Goal: Transaction & Acquisition: Purchase product/service

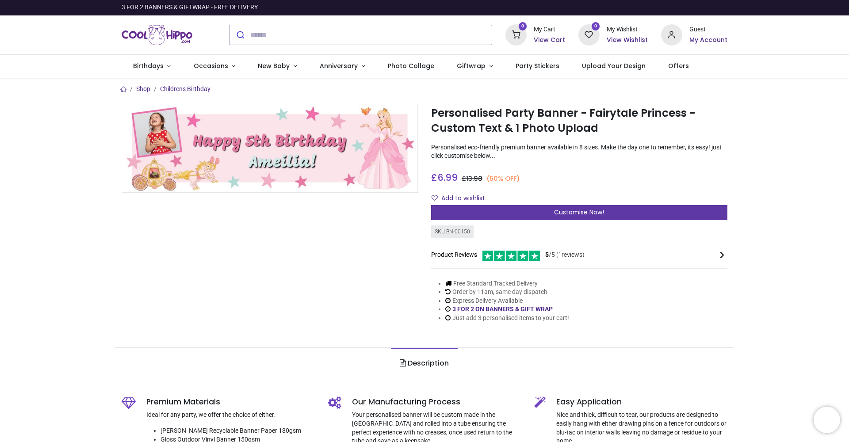
click at [587, 212] on span "Customise Now!" at bounding box center [579, 212] width 50 height 9
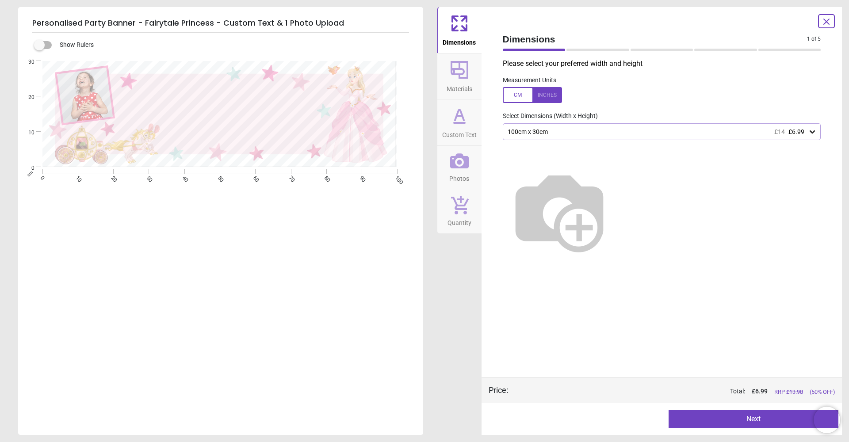
click at [555, 132] on div "100cm x 30cm £14 £6.99" at bounding box center [658, 132] width 302 height 8
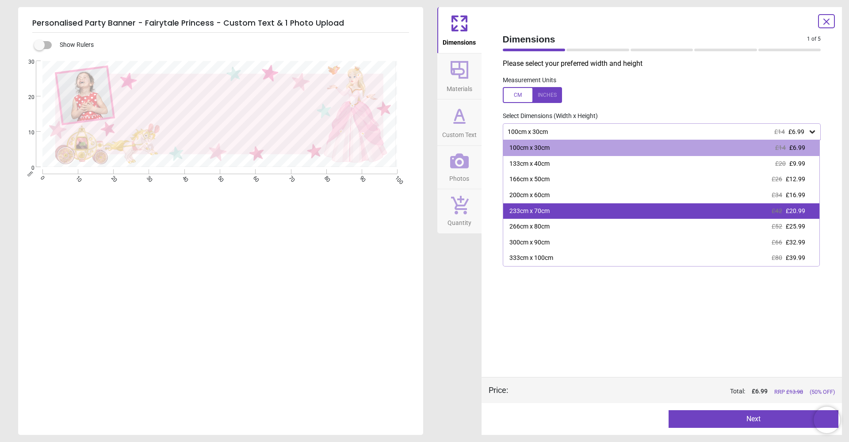
click at [553, 211] on div "233cm x 70cm £42 £20.99" at bounding box center [661, 211] width 317 height 16
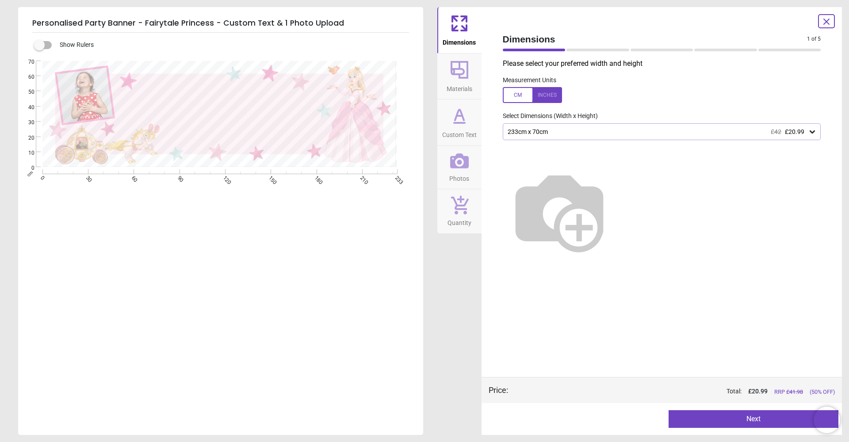
click at [548, 133] on div "233cm x 70cm £42 £20.99" at bounding box center [658, 132] width 302 height 8
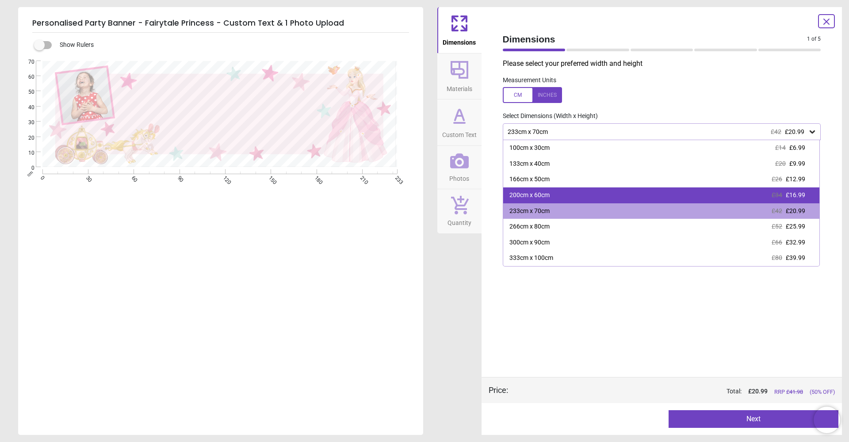
click at [531, 194] on div "200cm x 60cm" at bounding box center [529, 195] width 40 height 9
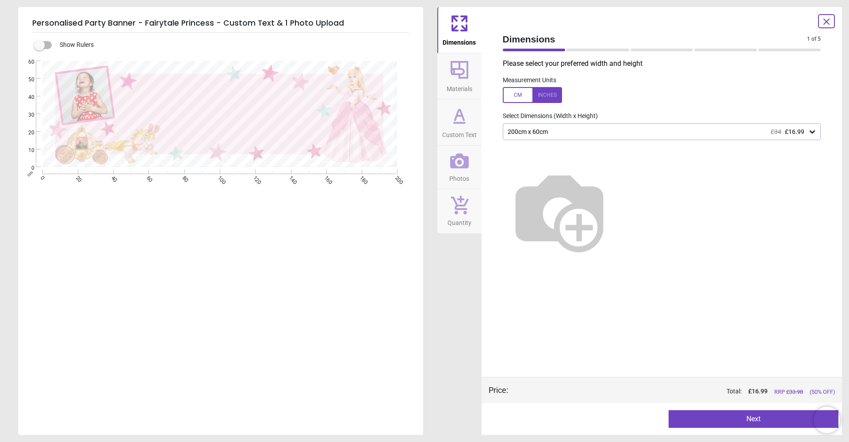
click at [739, 420] on button "Next" at bounding box center [753, 419] width 170 height 18
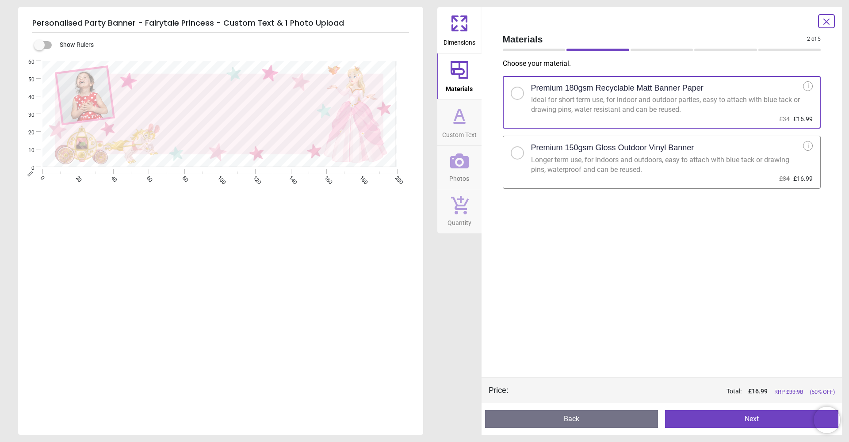
click at [519, 153] on div at bounding box center [517, 152] width 5 height 5
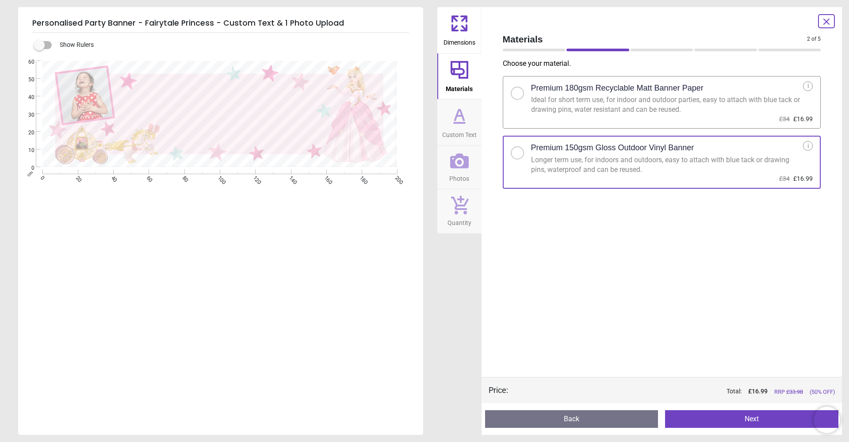
click at [732, 418] on button "Next" at bounding box center [751, 419] width 173 height 18
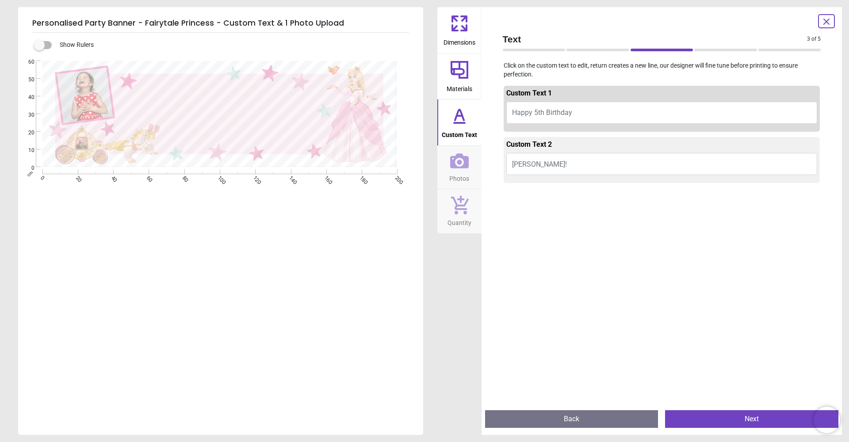
click at [586, 109] on button "Happy 5th Birthday" at bounding box center [661, 113] width 311 height 22
type textarea "*"
click at [580, 112] on button "Happy 5th Birthday" at bounding box center [661, 113] width 311 height 22
click at [582, 113] on button "Happy 5th Birthday" at bounding box center [661, 113] width 311 height 22
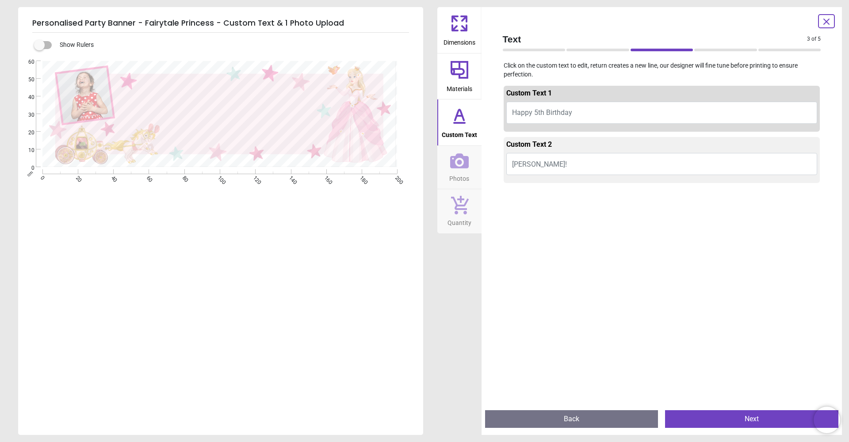
click at [581, 112] on button "Happy 5th Birthday" at bounding box center [661, 113] width 311 height 22
click at [544, 111] on span "Happy 5th Birthday" at bounding box center [542, 112] width 60 height 8
drag, startPoint x: 546, startPoint y: 164, endPoint x: 554, endPoint y: 164, distance: 7.5
click at [547, 164] on button "Ameilia!" at bounding box center [661, 164] width 311 height 22
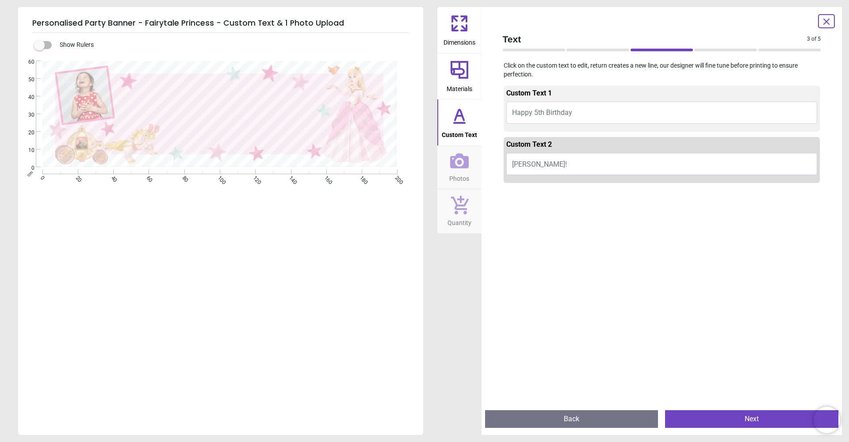
scroll to position [4, 0]
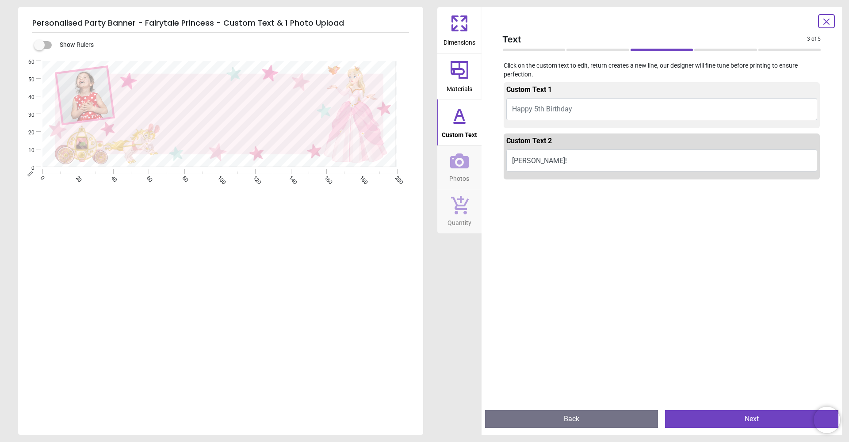
type textarea "*****"
click at [513, 111] on span "Happy 5th Birthday" at bounding box center [542, 109] width 60 height 8
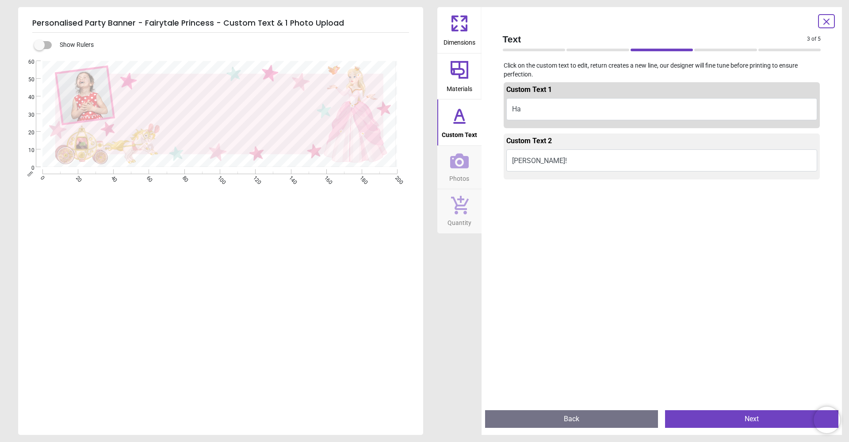
scroll to position [0, 0]
type textarea "*"
click at [541, 107] on span "Happy 5th Birthday" at bounding box center [542, 109] width 60 height 8
click at [544, 107] on span "Happy 5th Birthday" at bounding box center [542, 108] width 60 height 8
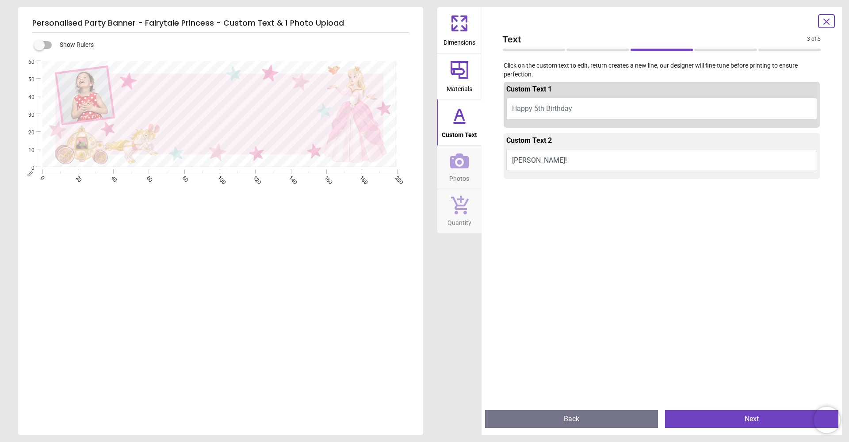
click at [204, 105] on textarea at bounding box center [220, 106] width 198 height 19
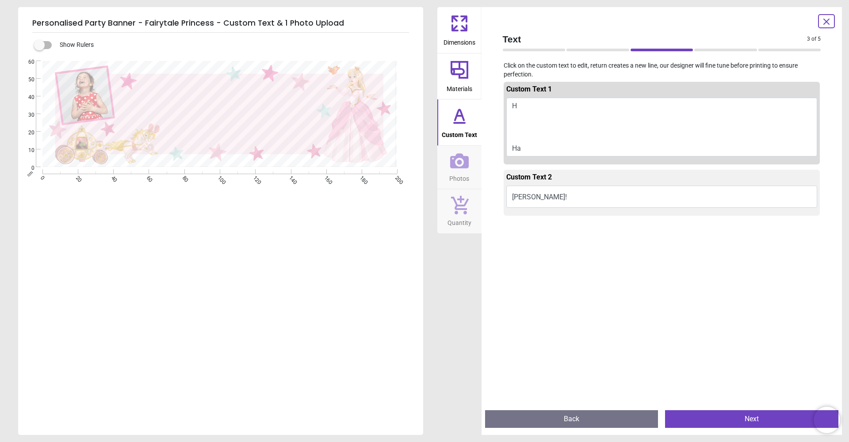
scroll to position [0, 0]
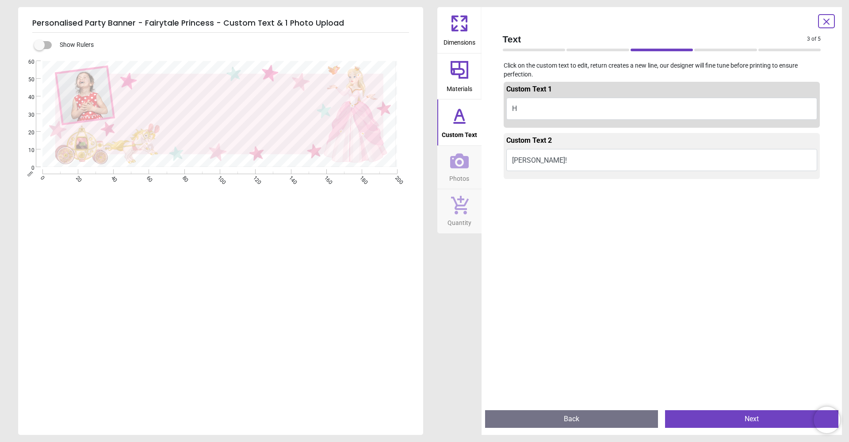
type textarea "*"
click at [564, 426] on button "Back" at bounding box center [571, 419] width 173 height 18
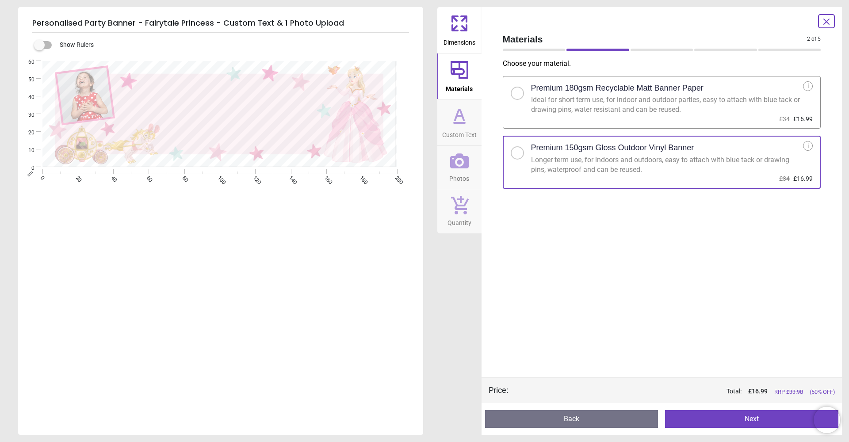
click at [739, 421] on button "Next" at bounding box center [751, 419] width 173 height 18
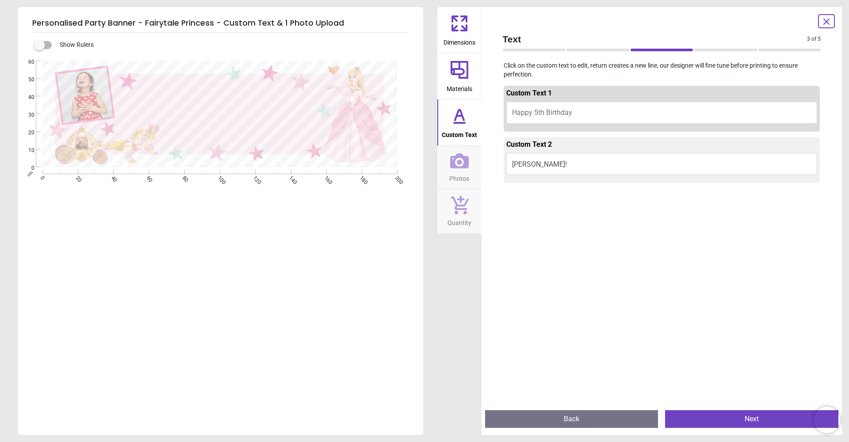
drag, startPoint x: 219, startPoint y: 96, endPoint x: 268, endPoint y: 104, distance: 49.3
click at [268, 104] on div at bounding box center [220, 107] width 198 height 38
click at [592, 109] on button "Happy 5th Birthday" at bounding box center [661, 113] width 311 height 22
type textarea "*"
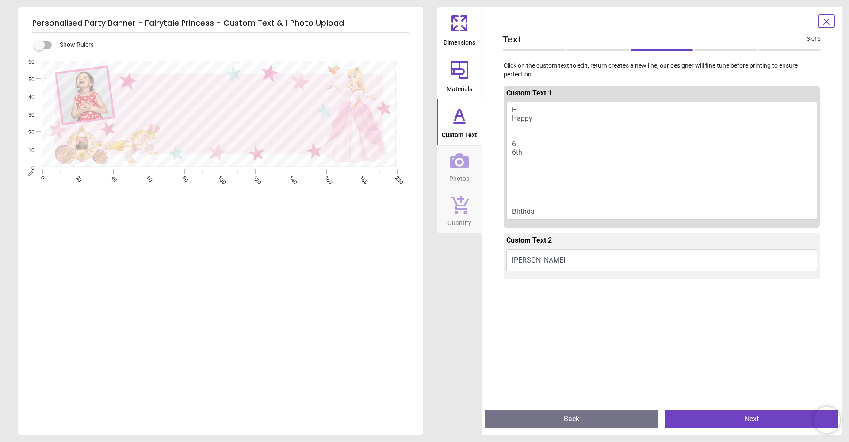
type textarea "* ***** * *** ********"
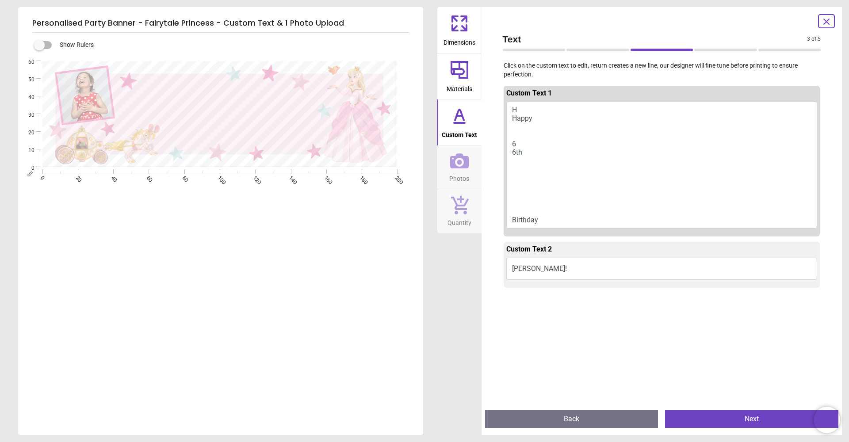
click at [828, 23] on icon at bounding box center [826, 21] width 5 height 5
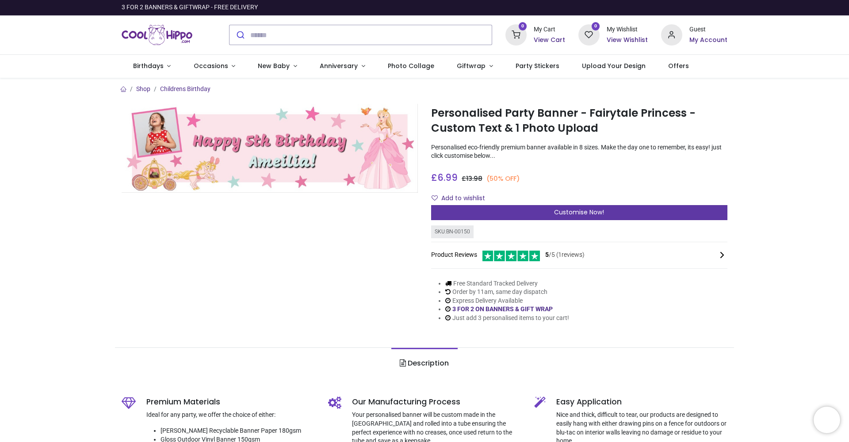
click at [580, 210] on span "Customise Now!" at bounding box center [579, 212] width 50 height 9
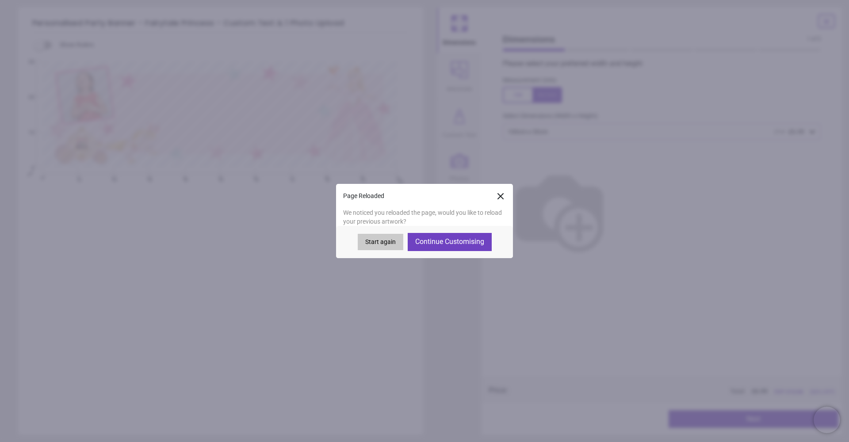
click at [375, 242] on button "Start again" at bounding box center [381, 242] width 46 height 17
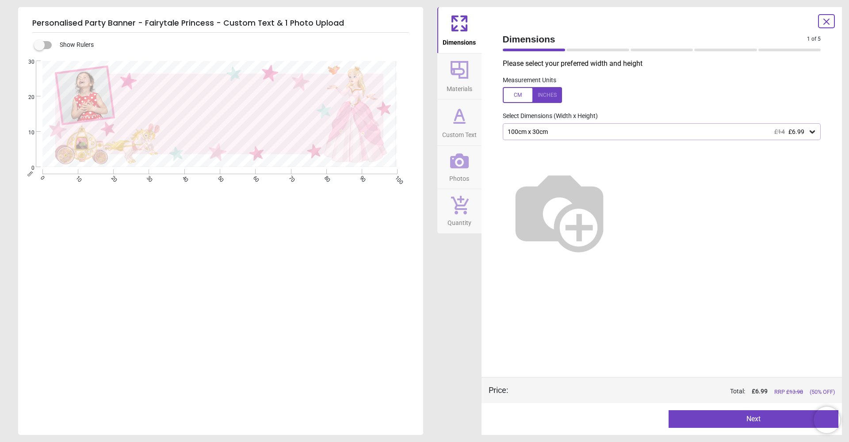
click at [549, 136] on div "100cm x 30cm £14 £6.99" at bounding box center [662, 131] width 318 height 17
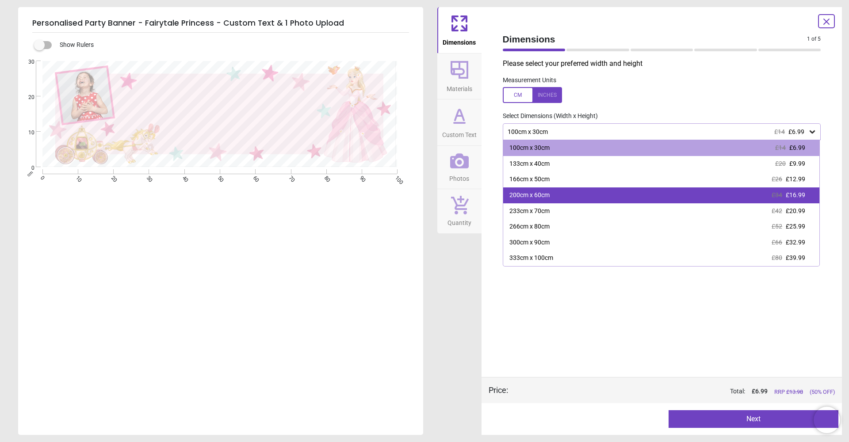
click at [545, 192] on div "200cm x 60cm" at bounding box center [529, 195] width 40 height 9
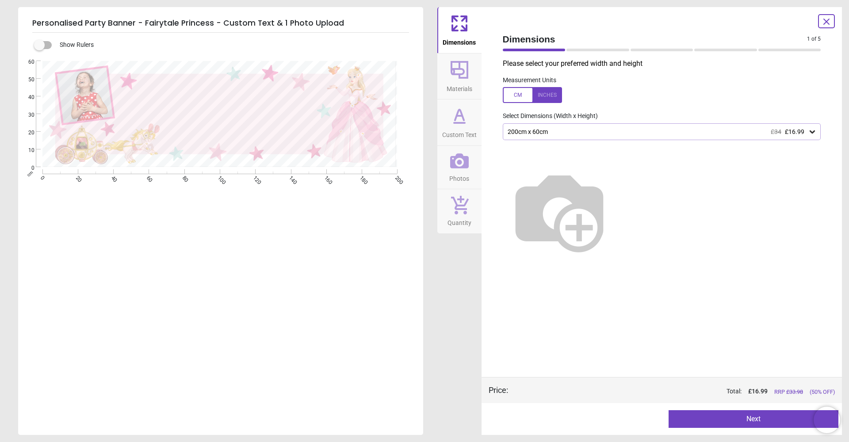
click at [731, 422] on button "Next" at bounding box center [753, 419] width 170 height 18
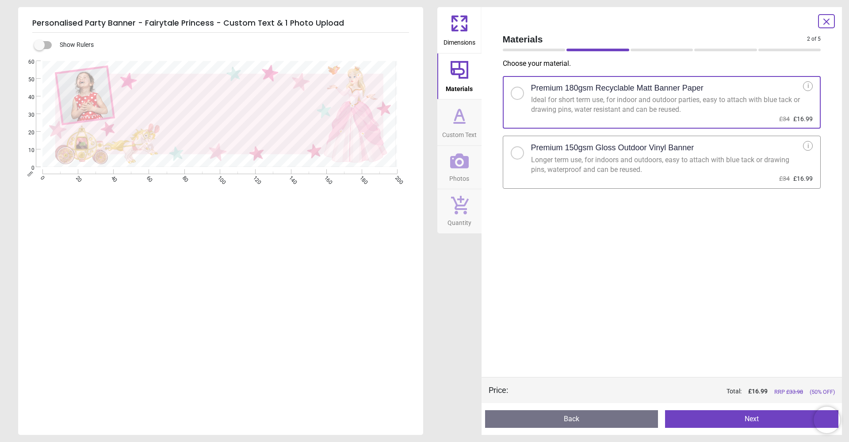
click at [518, 152] on div at bounding box center [517, 152] width 5 height 5
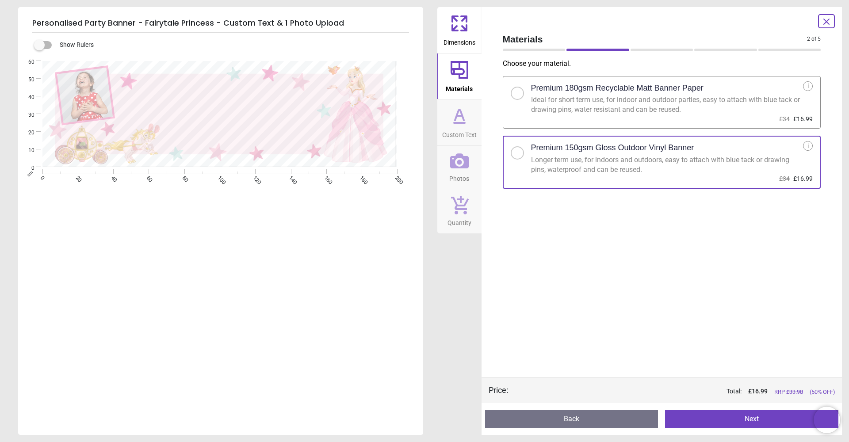
click at [729, 417] on button "Next" at bounding box center [751, 419] width 173 height 18
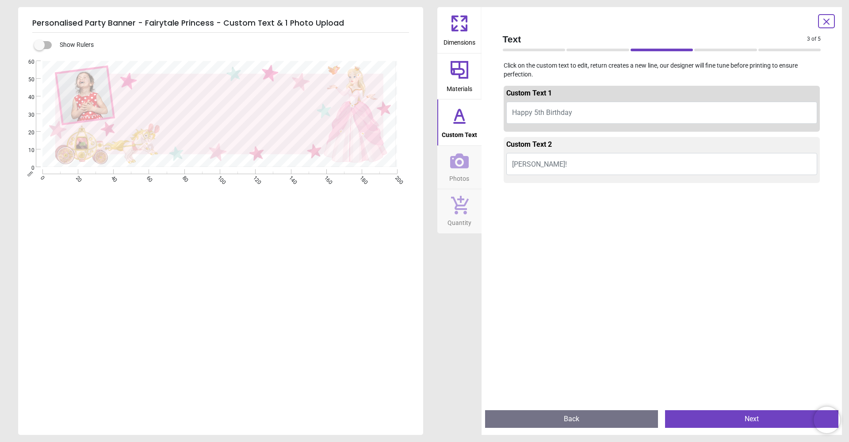
click at [555, 111] on span "Happy 5th Birthday" at bounding box center [542, 112] width 60 height 8
type textarea "*"
click at [550, 162] on button "Ameilia!" at bounding box center [661, 164] width 311 height 22
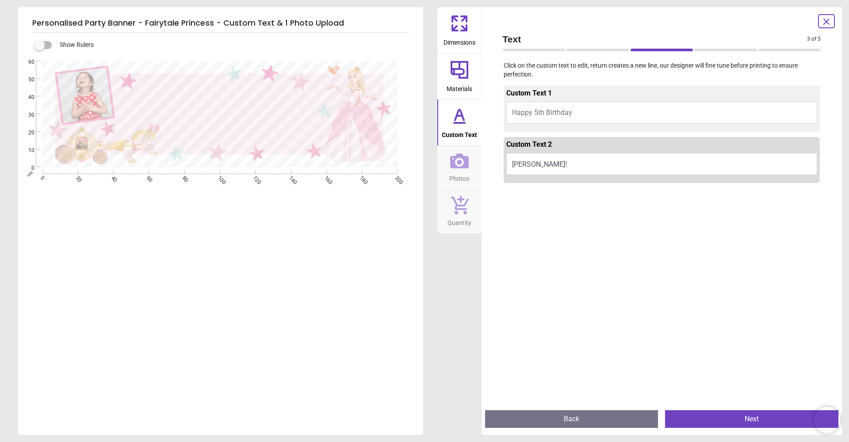
type textarea "*****"
click at [530, 111] on span "Happy 5th Birthday" at bounding box center [542, 112] width 60 height 8
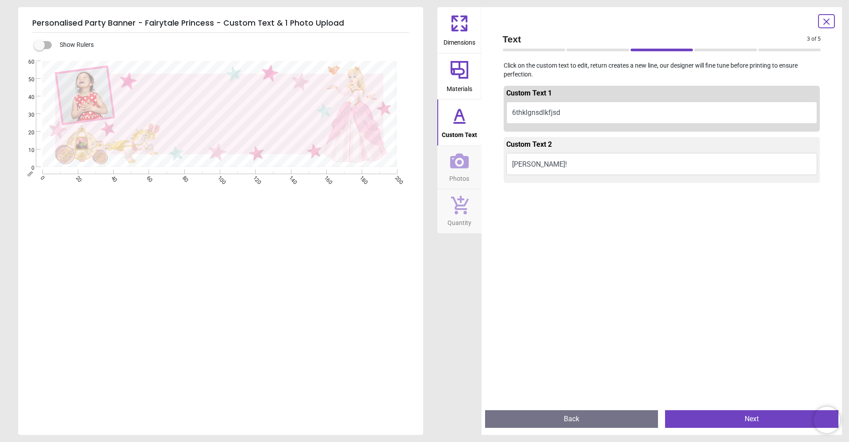
scroll to position [2, 0]
type textarea "**********"
click at [565, 421] on button "Back" at bounding box center [571, 419] width 173 height 18
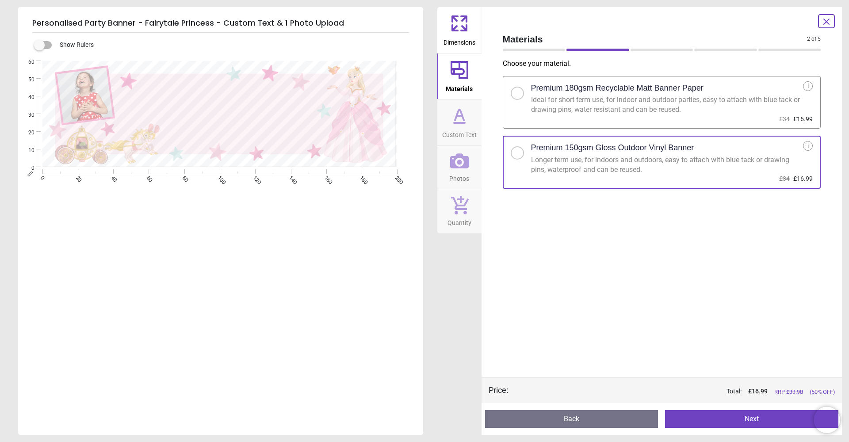
click at [827, 22] on icon at bounding box center [826, 21] width 5 height 5
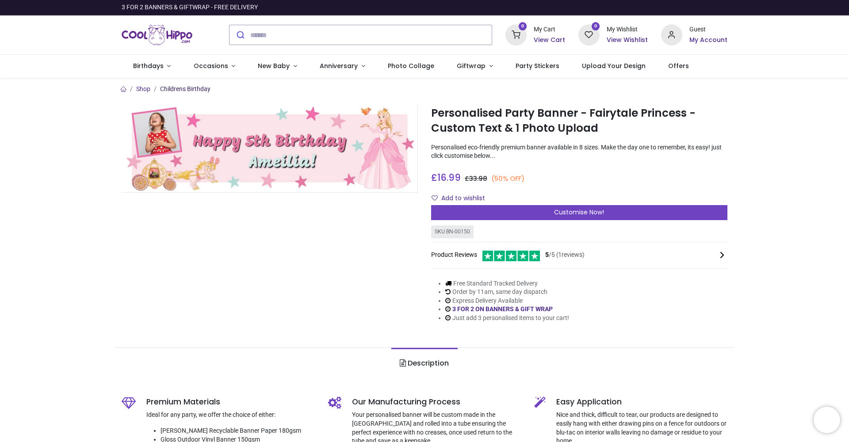
click at [173, 91] on link "Childrens Birthday" at bounding box center [185, 88] width 50 height 7
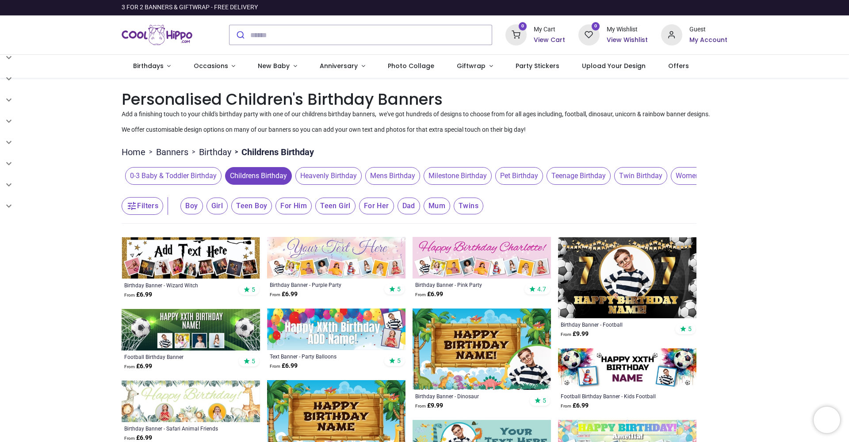
click at [218, 214] on span "Girl" at bounding box center [217, 206] width 22 height 17
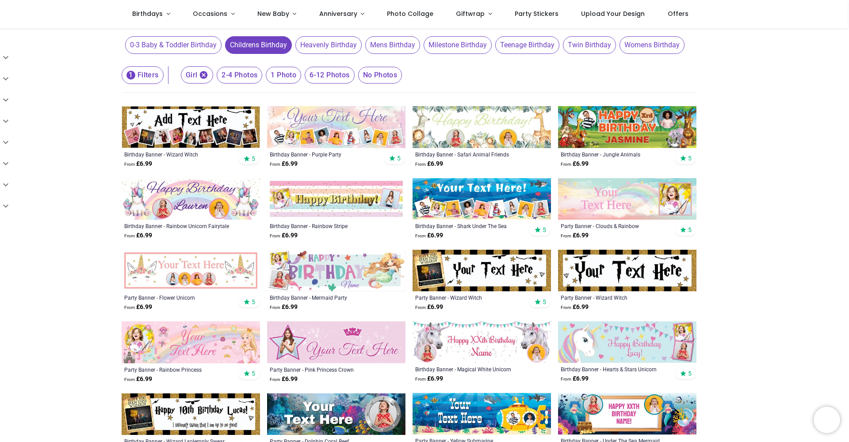
scroll to position [82, 0]
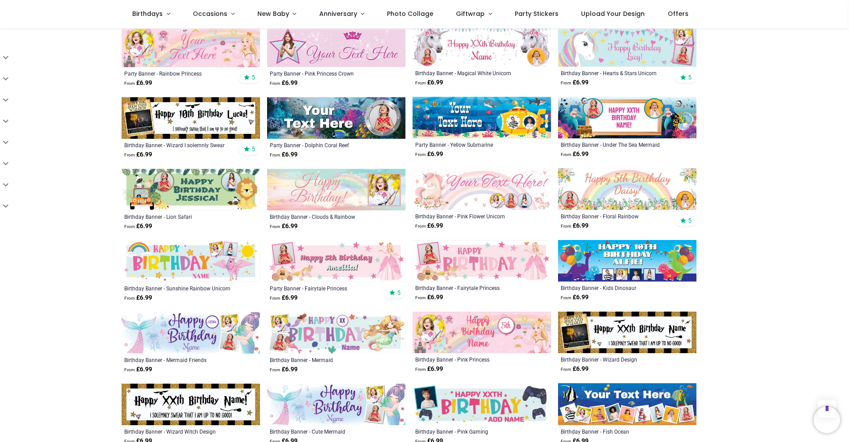
scroll to position [379, 0]
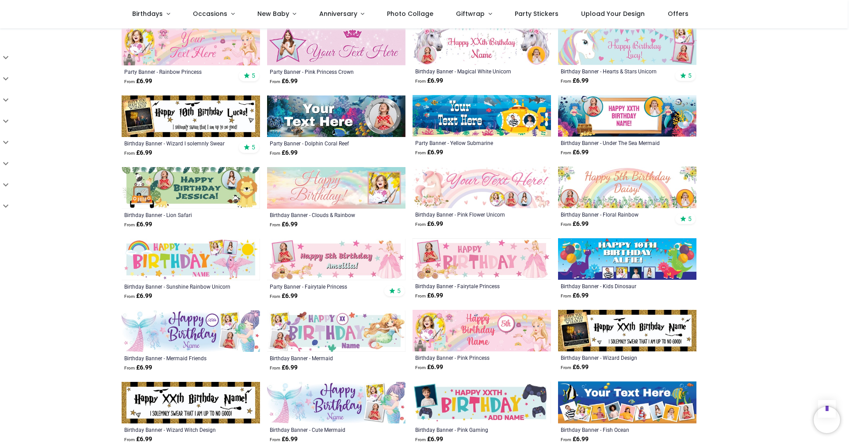
click at [488, 338] on img at bounding box center [481, 331] width 138 height 42
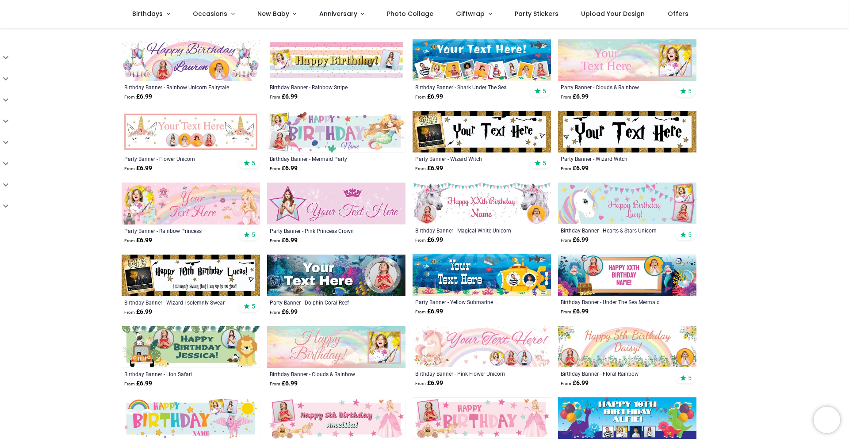
scroll to position [218, 0]
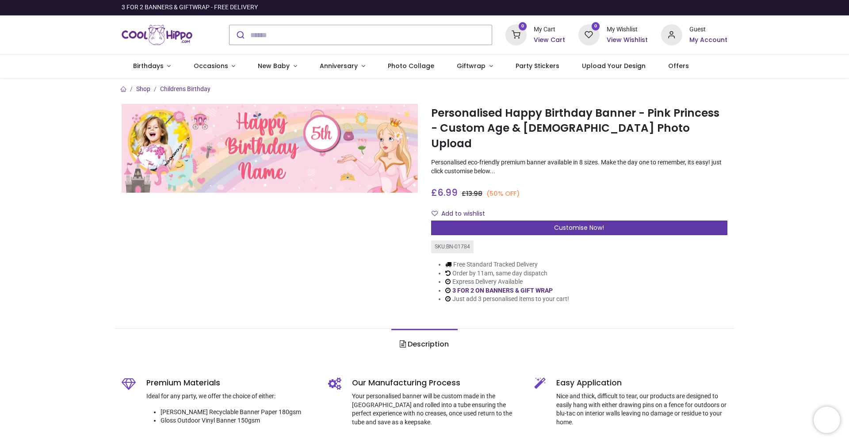
click at [574, 223] on span "Customise Now!" at bounding box center [579, 227] width 50 height 9
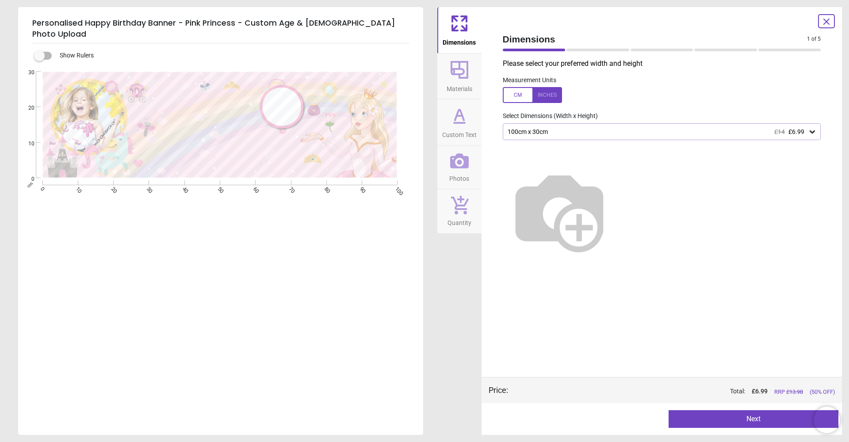
click at [539, 131] on div "100cm x 30cm £14 £6.99" at bounding box center [658, 132] width 302 height 8
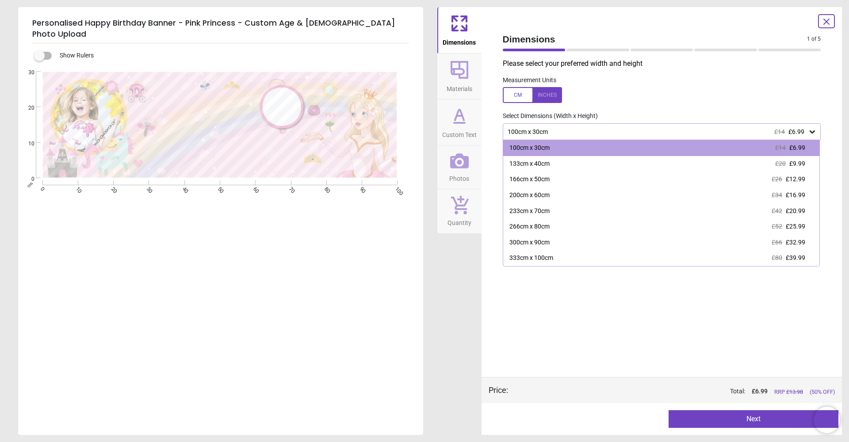
click at [534, 192] on div "200cm x 60cm" at bounding box center [529, 195] width 40 height 9
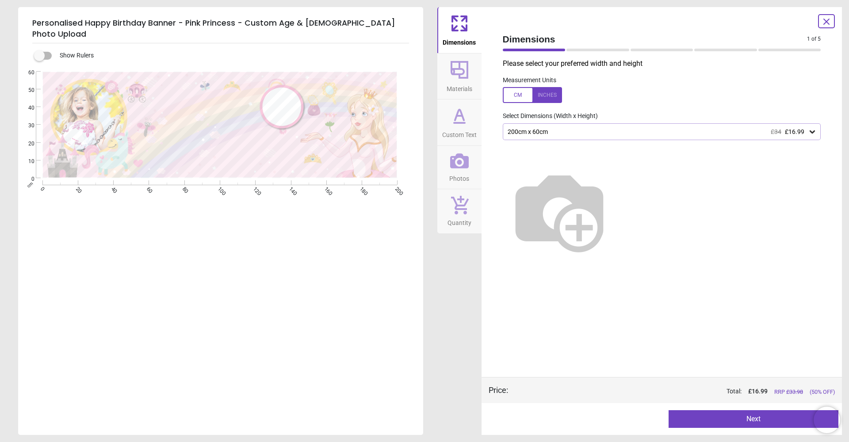
click at [728, 421] on button "Next" at bounding box center [753, 419] width 170 height 18
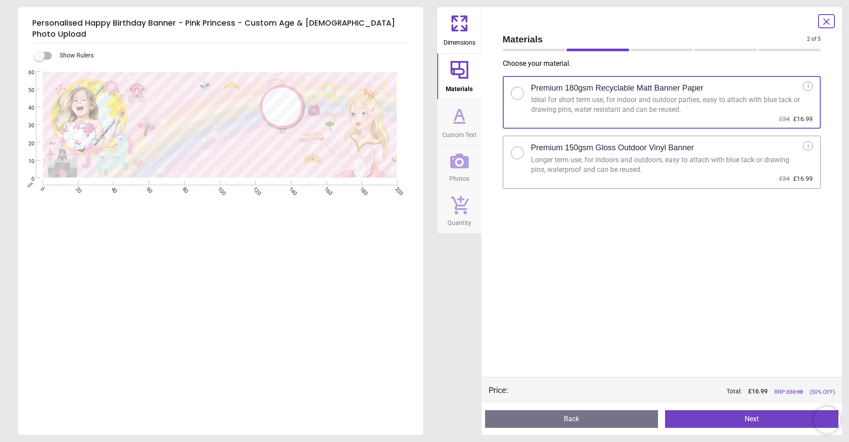
click at [520, 156] on div at bounding box center [517, 152] width 13 height 13
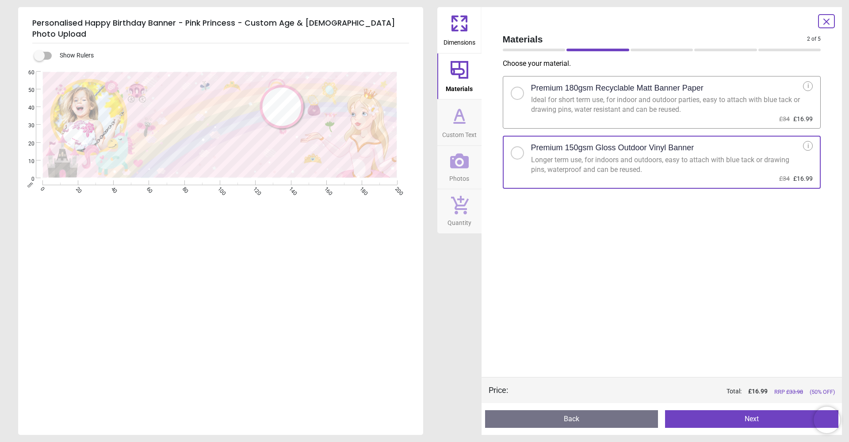
click at [734, 421] on button "Next" at bounding box center [751, 419] width 173 height 18
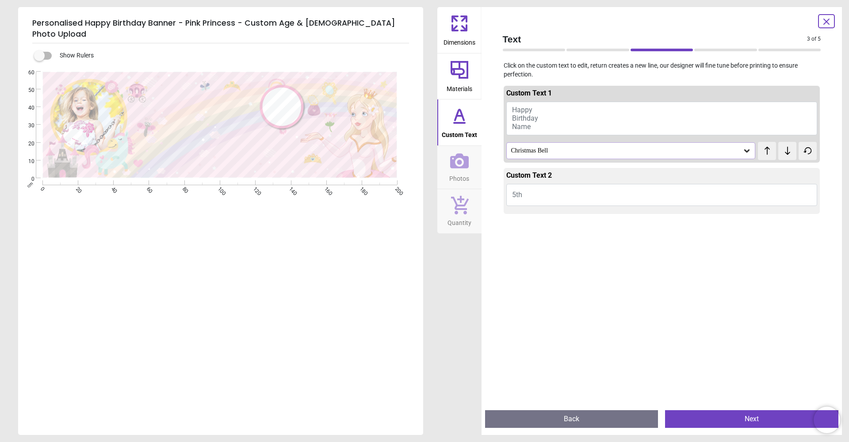
click at [537, 191] on button "5th" at bounding box center [661, 195] width 311 height 22
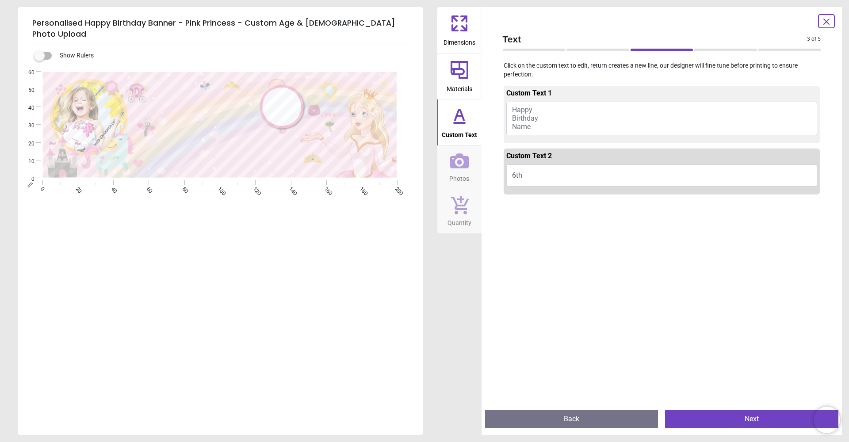
type textarea "***"
click at [542, 109] on button "Happy Birthday Name" at bounding box center [661, 119] width 311 height 34
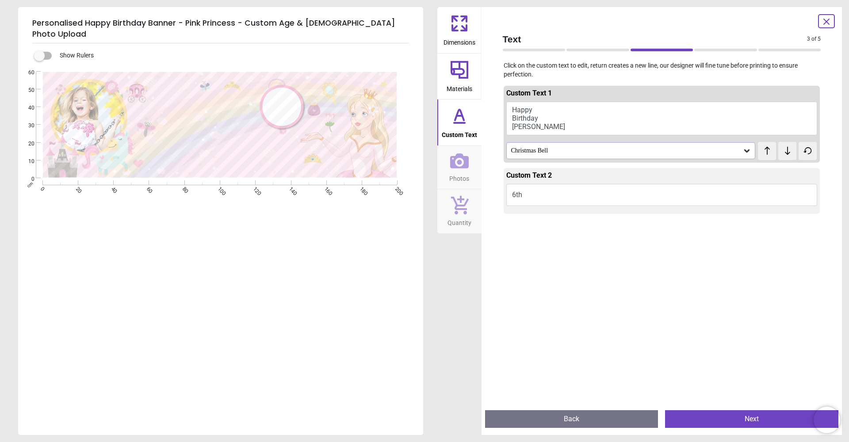
click at [610, 153] on div "Christmas Bell" at bounding box center [626, 151] width 233 height 8
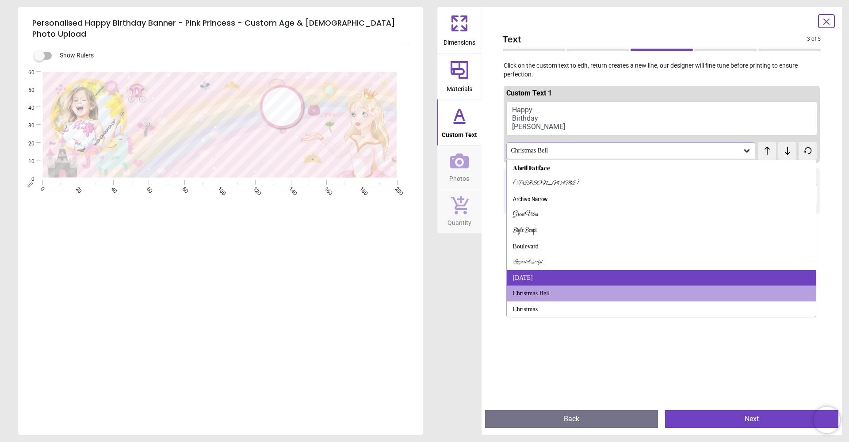
click at [539, 273] on div "[DATE]" at bounding box center [661, 278] width 309 height 16
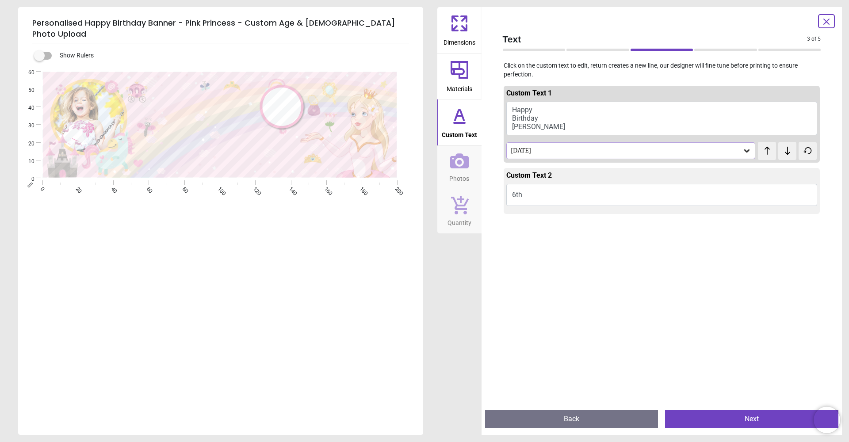
click at [553, 152] on div "[DATE]" at bounding box center [626, 151] width 233 height 8
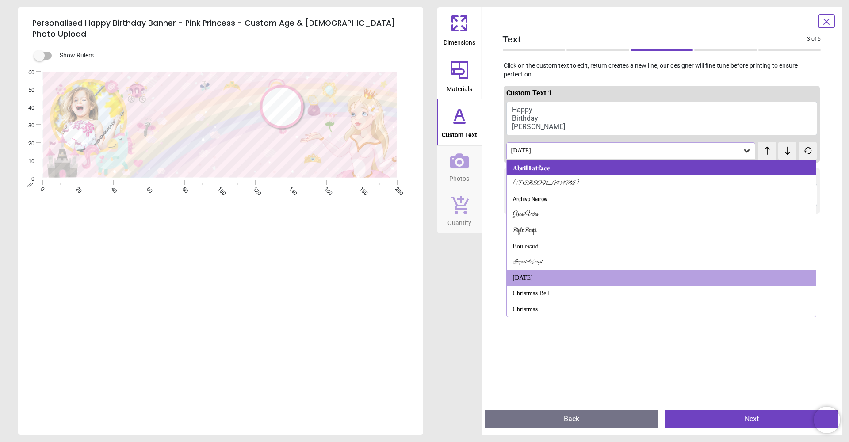
click at [549, 167] on div "Abril Fatface" at bounding box center [531, 168] width 37 height 9
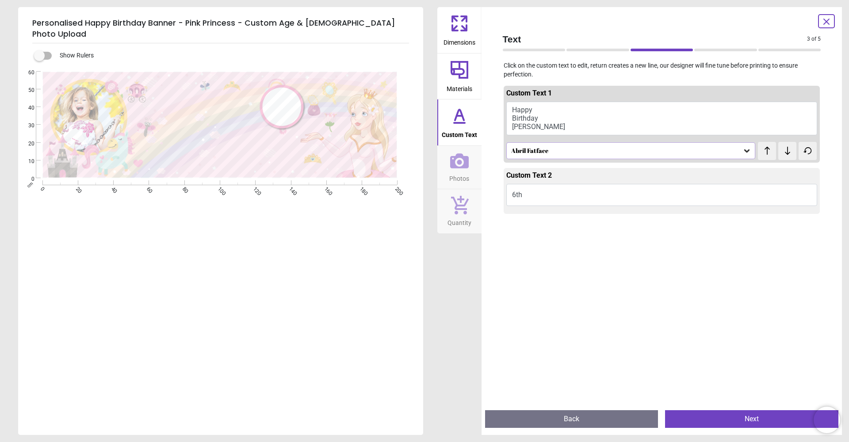
click at [550, 150] on div "Abril Fatface" at bounding box center [626, 151] width 233 height 8
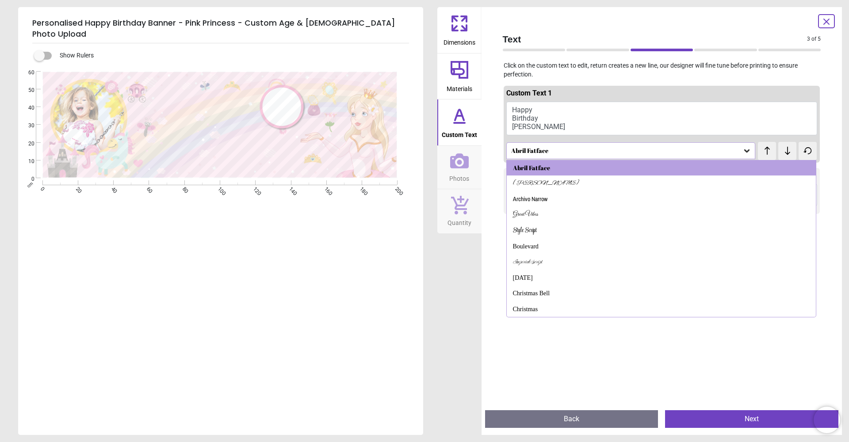
click at [543, 181] on div "[PERSON_NAME]" at bounding box center [661, 184] width 309 height 16
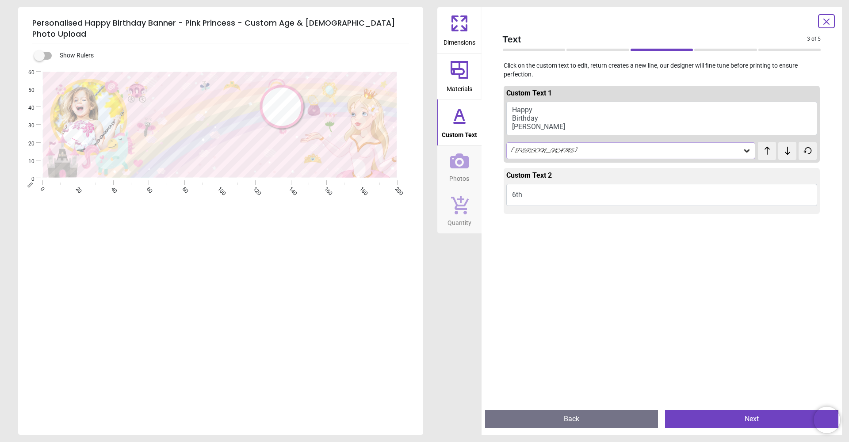
click at [546, 152] on div "[PERSON_NAME]" at bounding box center [626, 151] width 233 height 8
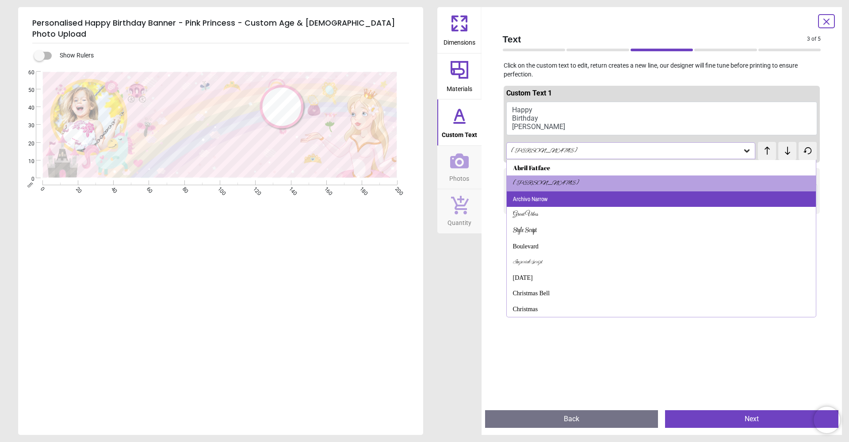
click at [536, 200] on div "Archivo Narrow" at bounding box center [530, 199] width 34 height 9
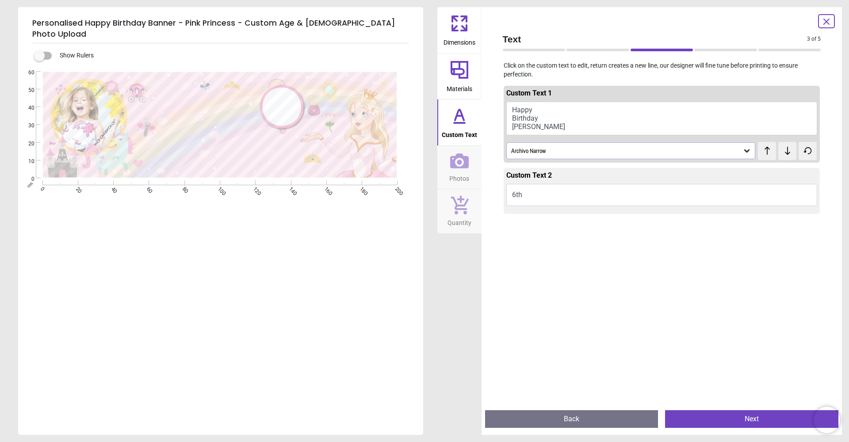
click at [542, 154] on div "Archivo Narrow" at bounding box center [630, 150] width 249 height 17
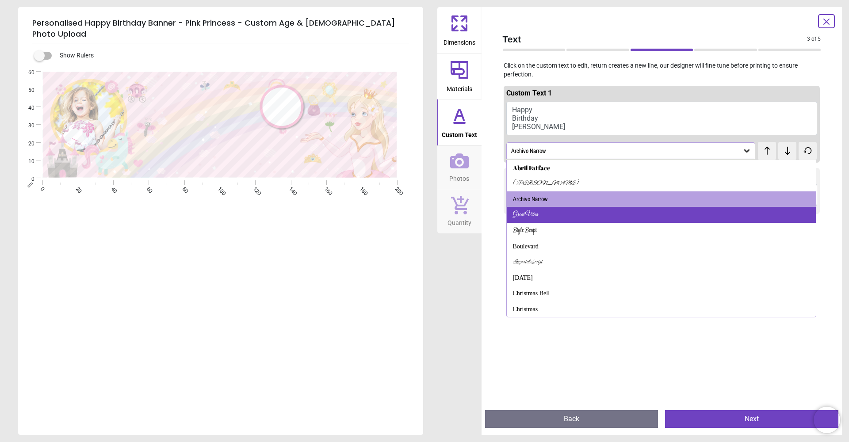
click at [535, 213] on div "Great Vibes" at bounding box center [525, 214] width 25 height 9
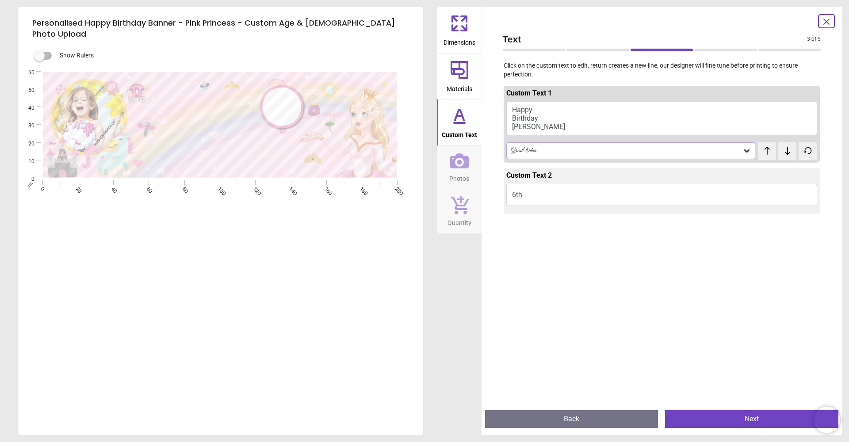
click at [545, 152] on div "Great Vibes" at bounding box center [626, 151] width 233 height 8
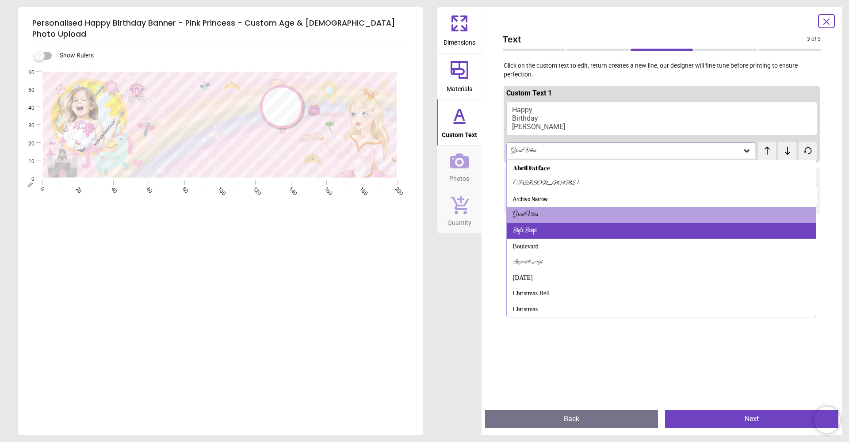
click at [530, 229] on div "Style Script" at bounding box center [525, 230] width 24 height 9
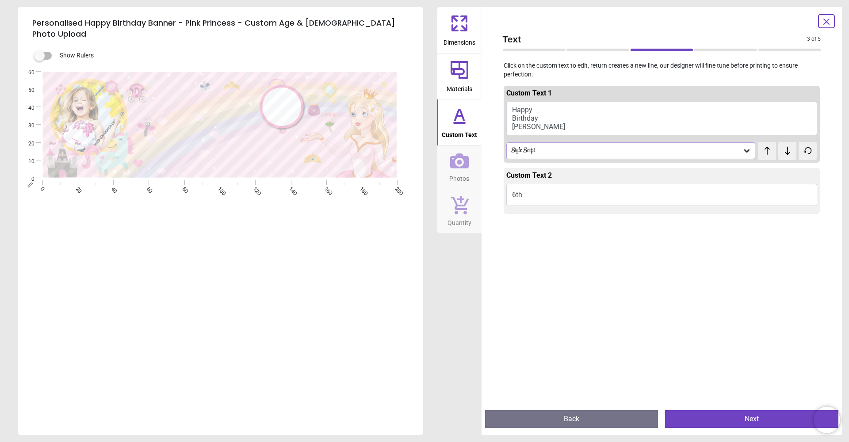
click at [770, 151] on icon at bounding box center [766, 150] width 13 height 9
click at [786, 150] on icon at bounding box center [787, 150] width 13 height 9
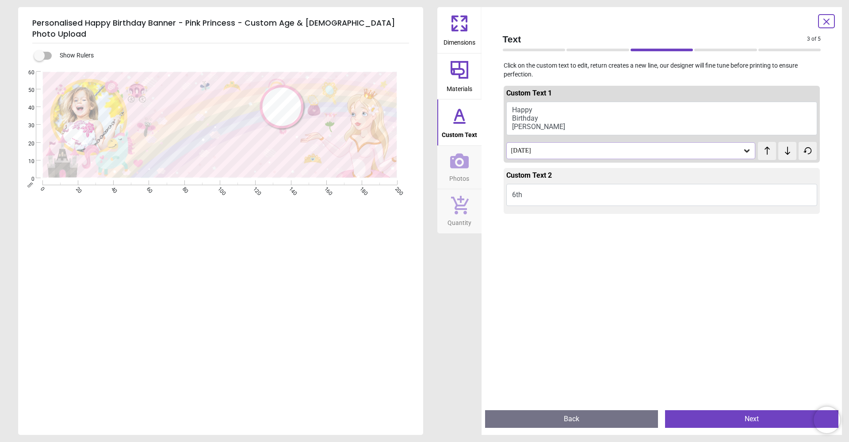
click at [786, 150] on icon at bounding box center [787, 150] width 13 height 9
click at [561, 126] on button "Happy Birthday [PERSON_NAME]" at bounding box center [661, 119] width 311 height 34
type textarea "***** ******** *****"
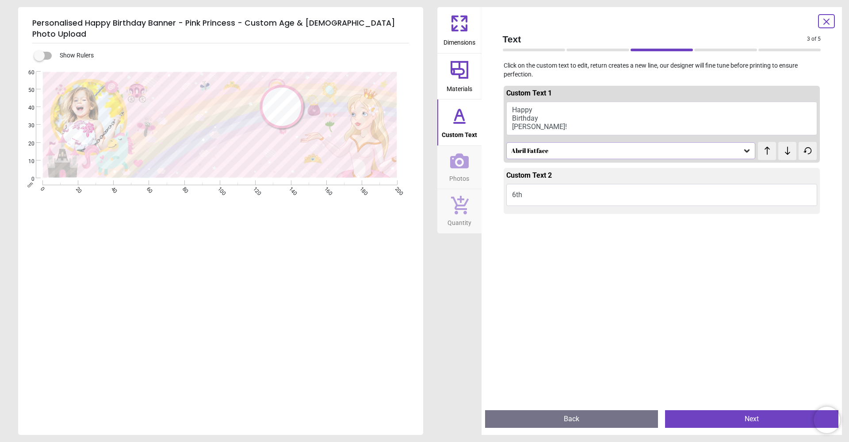
click at [787, 152] on icon at bounding box center [787, 151] width 5 height 8
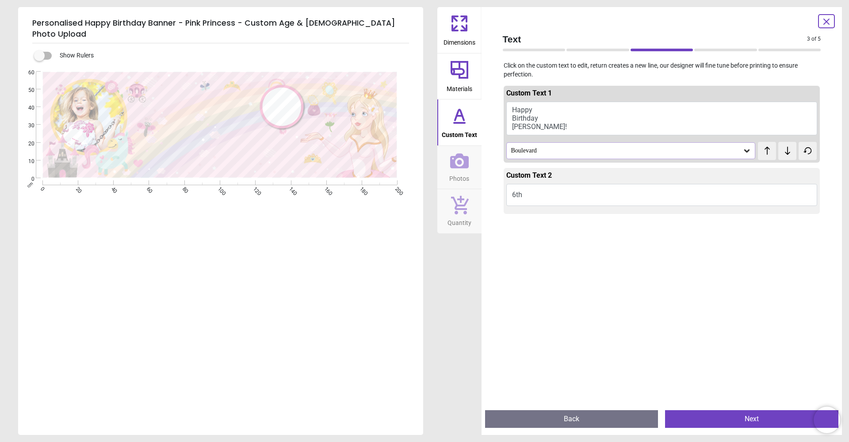
click at [787, 152] on icon at bounding box center [787, 151] width 5 height 8
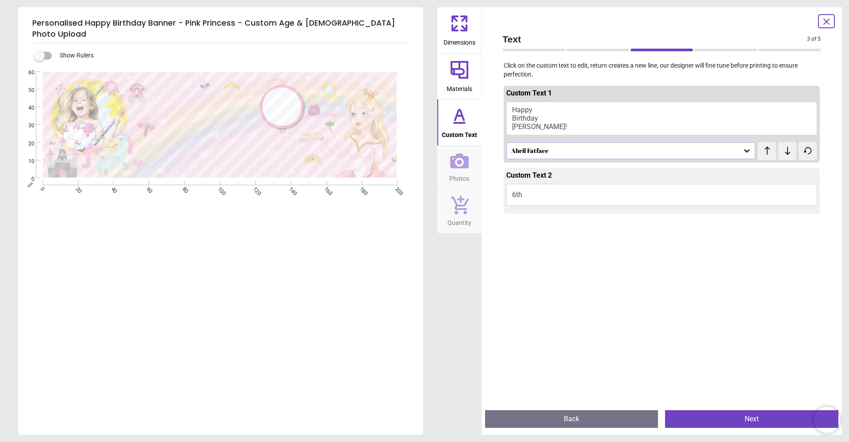
click at [787, 152] on icon at bounding box center [787, 151] width 5 height 8
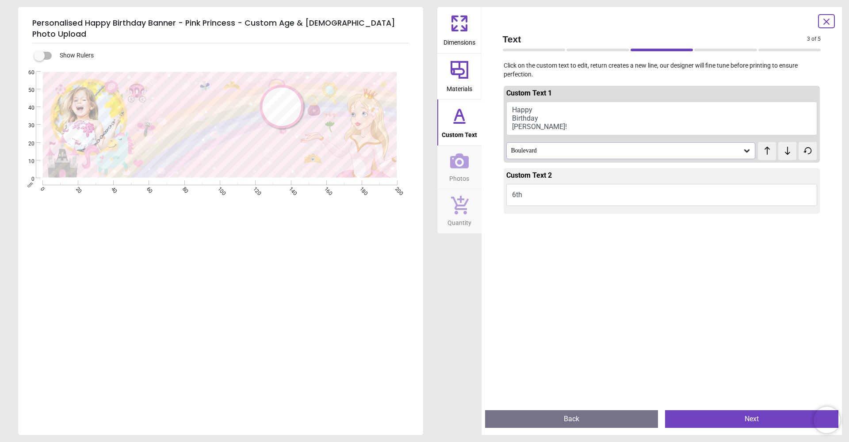
click at [787, 152] on icon at bounding box center [787, 151] width 5 height 8
click at [828, 22] on icon at bounding box center [826, 21] width 11 height 11
